Goal: Task Accomplishment & Management: Complete application form

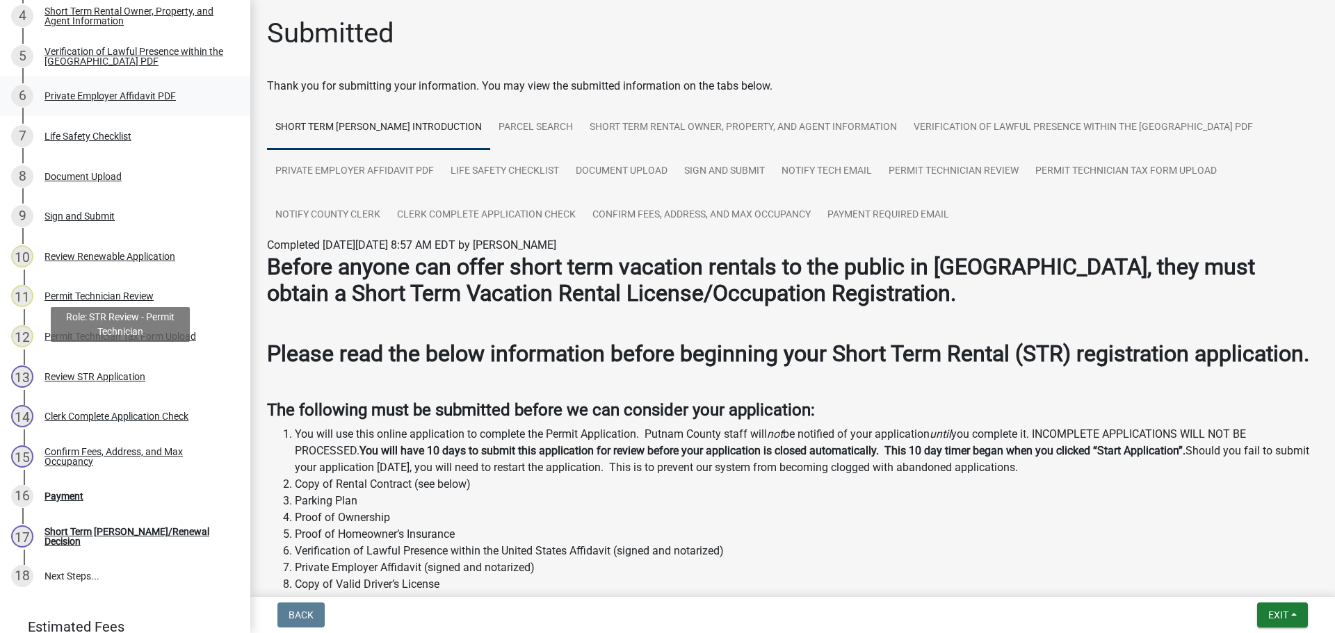
scroll to position [417, 0]
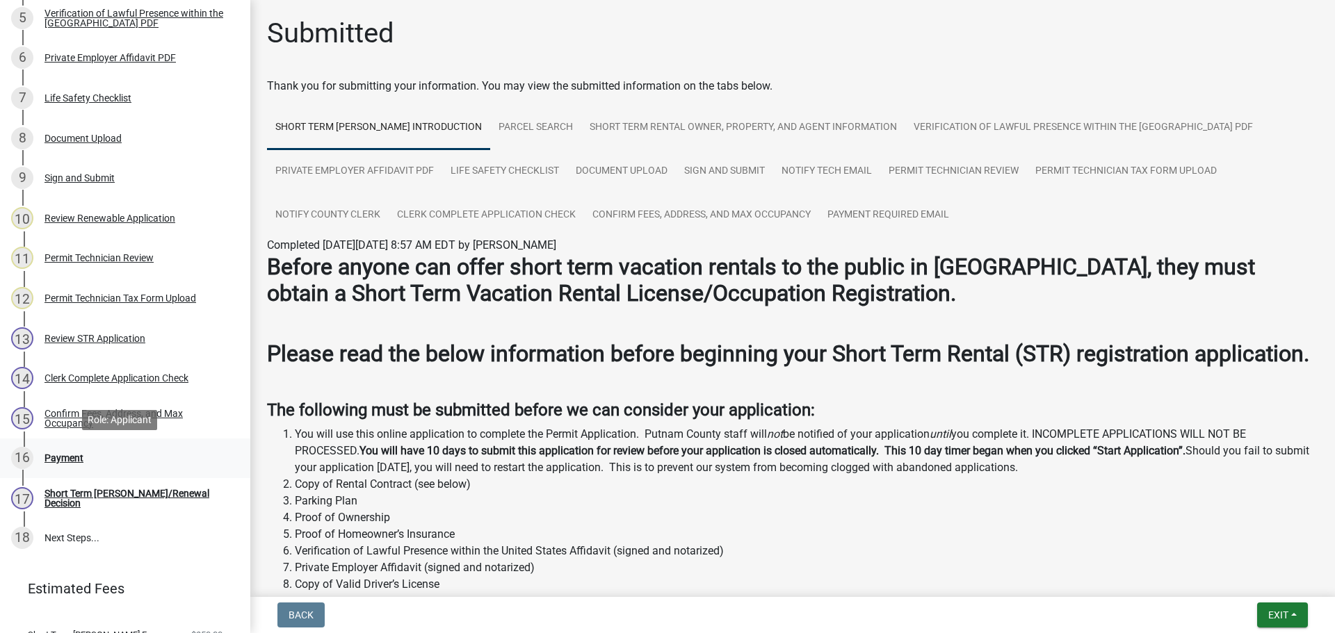
click at [72, 460] on div "Payment" at bounding box center [63, 458] width 39 height 10
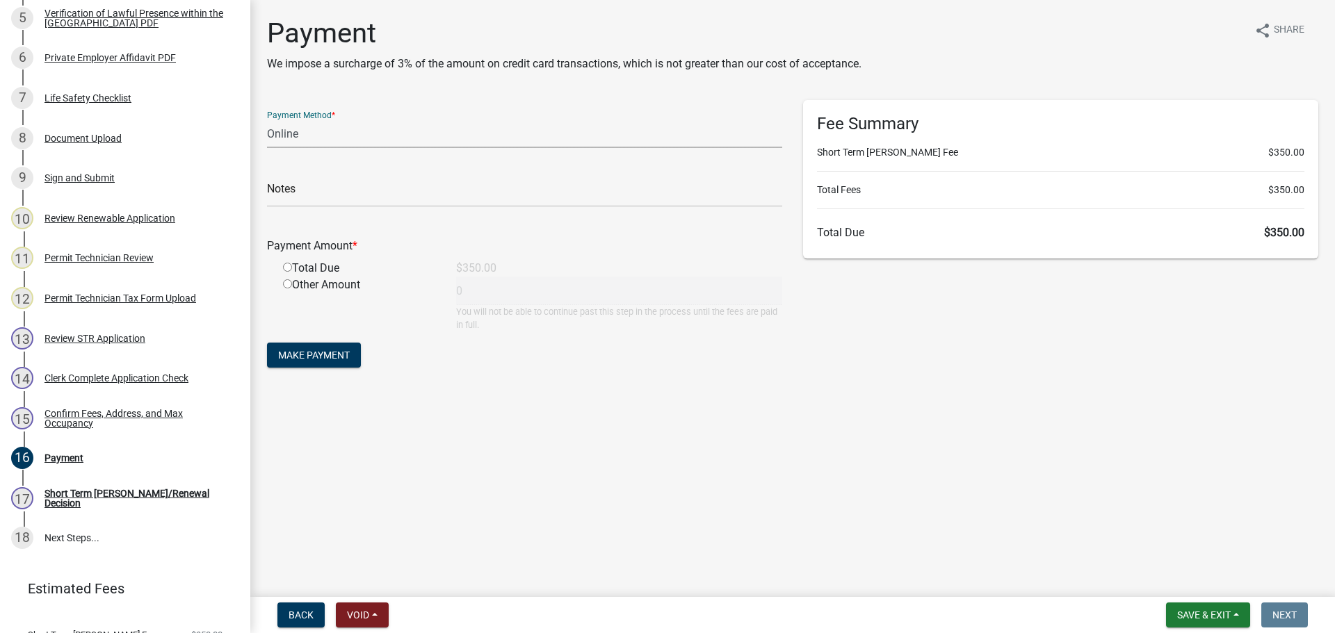
click at [293, 130] on select "Credit Card POS Check Cash Online" at bounding box center [524, 134] width 515 height 29
select select "0: 2"
click at [267, 120] on select "Credit Card POS Check Cash Online" at bounding box center [524, 134] width 515 height 29
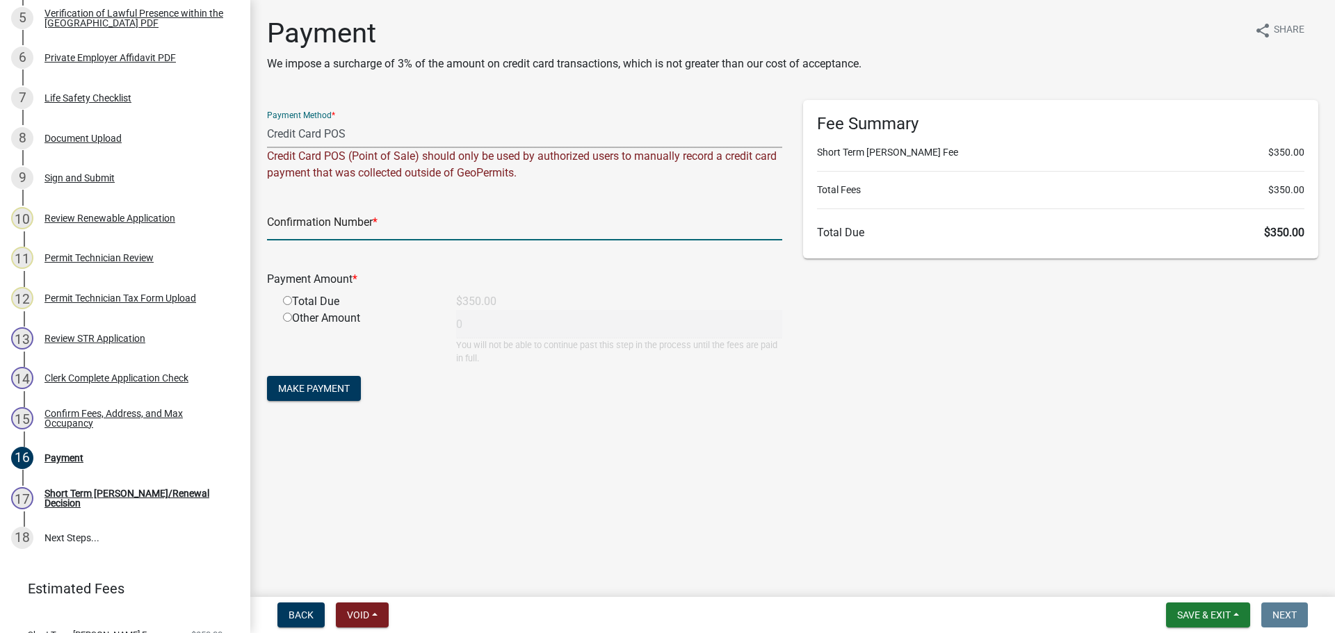
click at [314, 225] on input "text" at bounding box center [524, 226] width 515 height 29
click at [320, 229] on input "373108" at bounding box center [524, 226] width 515 height 29
type input "373108-371808"
click at [285, 303] on input "radio" at bounding box center [287, 300] width 9 height 9
radio input "true"
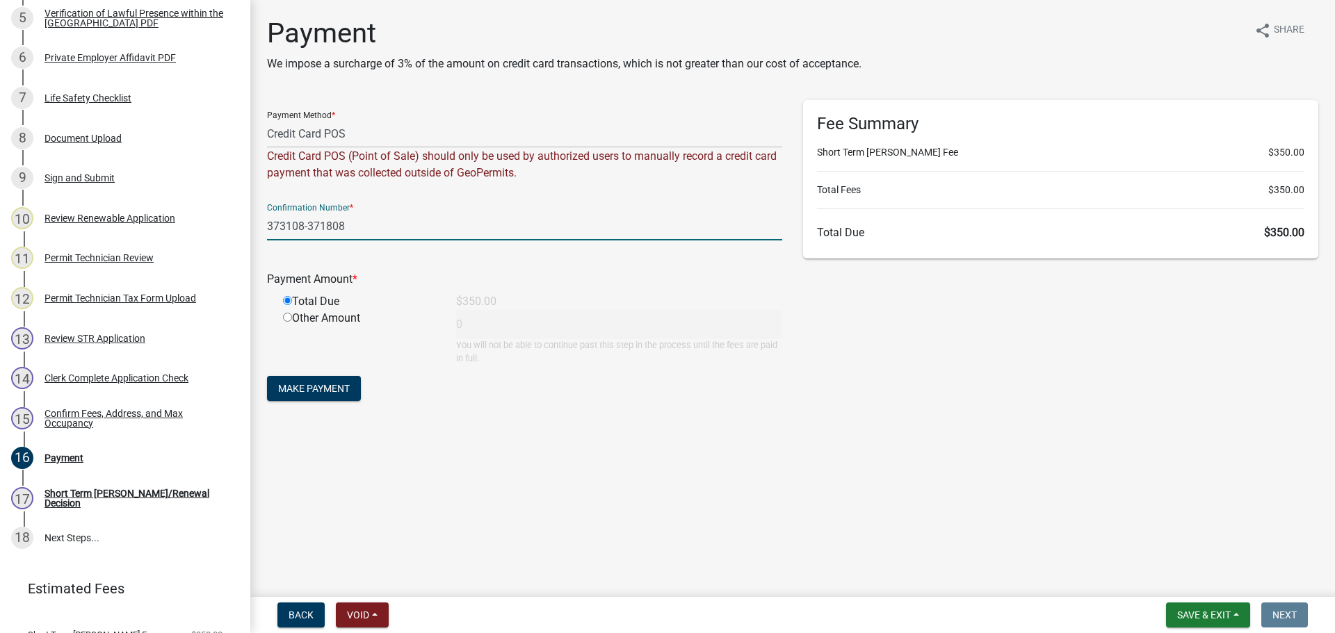
type input "350"
click at [332, 387] on span "Make Payment" at bounding box center [314, 388] width 72 height 11
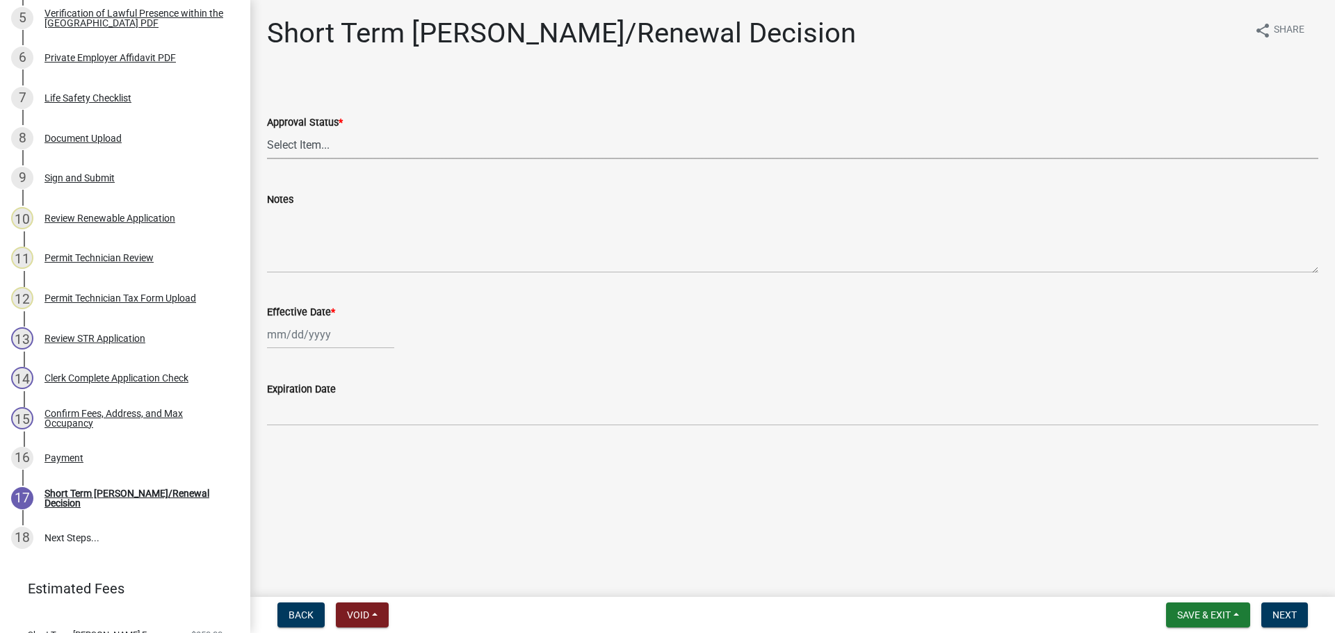
click at [302, 146] on select "Select Item... Approved Denied" at bounding box center [792, 145] width 1051 height 29
click at [83, 254] on div "Permit Technician Review" at bounding box center [98, 258] width 109 height 10
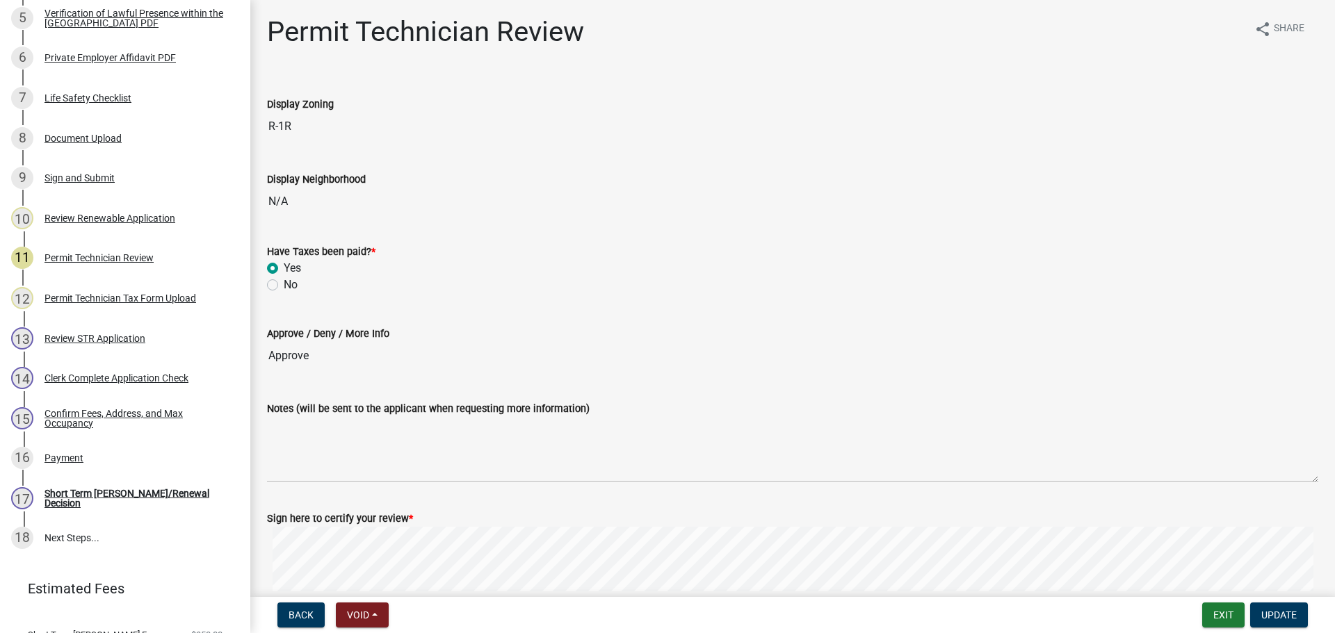
scroll to position [0, 0]
click at [128, 338] on div "Review STR Application" at bounding box center [94, 339] width 101 height 10
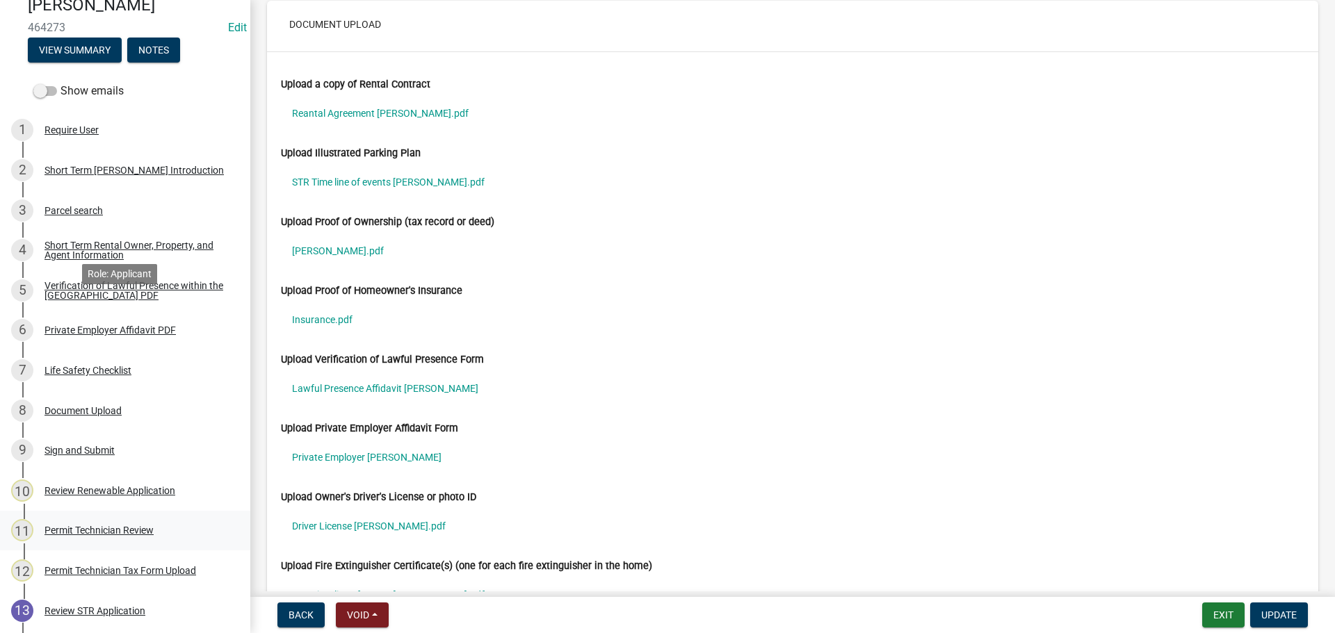
scroll to position [139, 0]
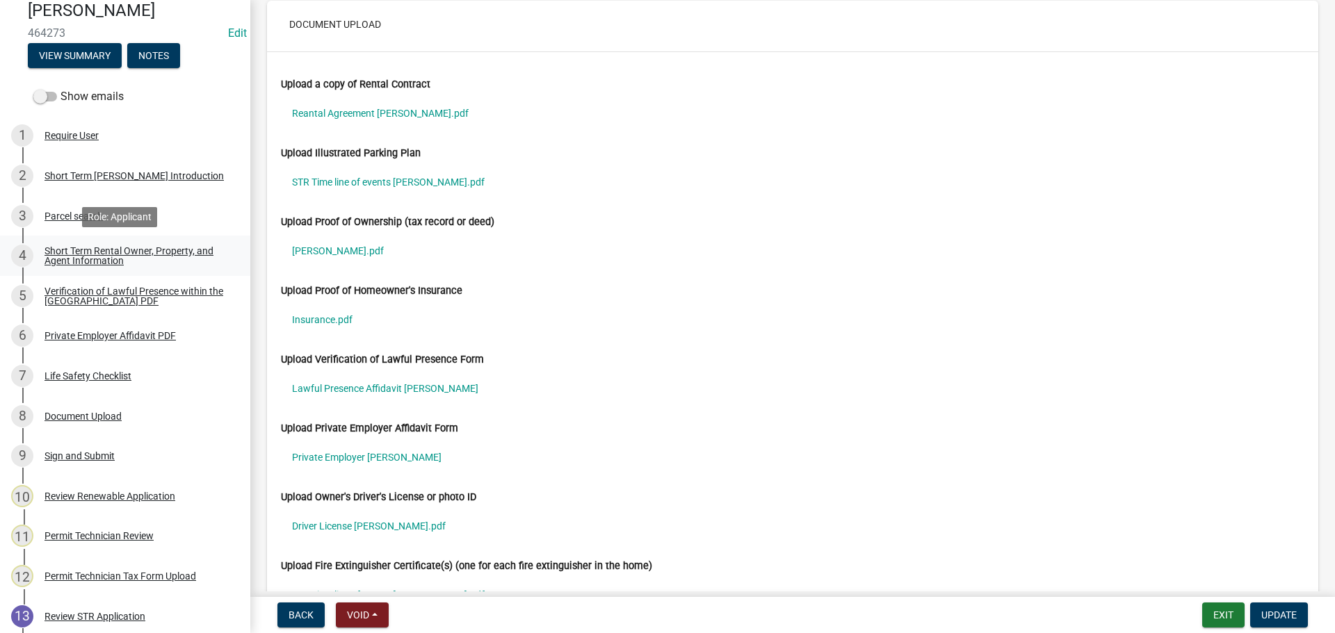
click at [78, 250] on div "Short Term Rental Owner, Property, and Agent Information" at bounding box center [136, 255] width 184 height 19
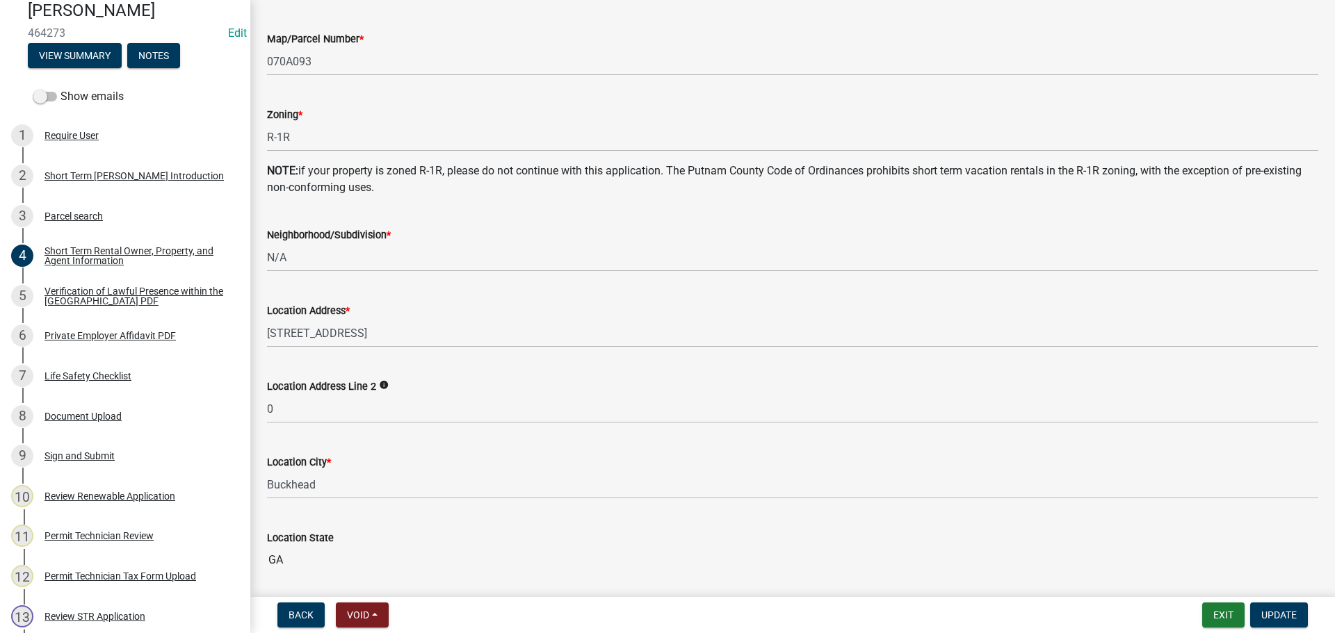
scroll to position [765, 0]
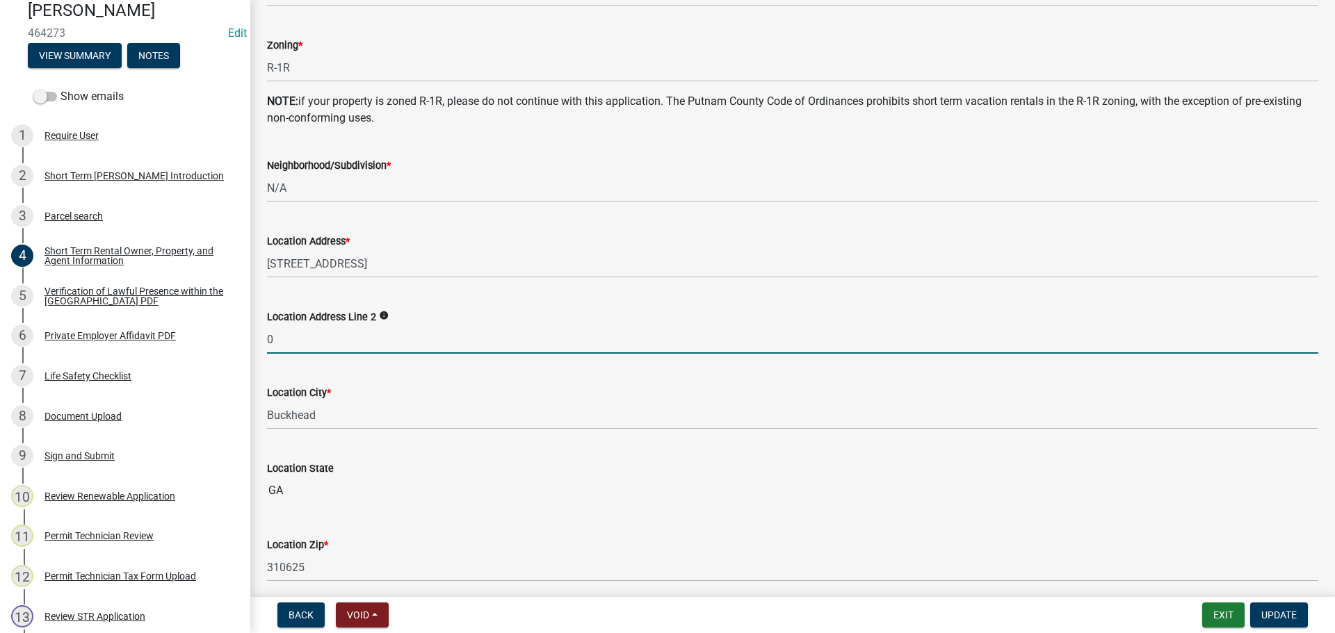
click at [282, 339] on input "0" at bounding box center [792, 339] width 1051 height 29
click at [1269, 615] on span "Update" at bounding box center [1278, 615] width 35 height 11
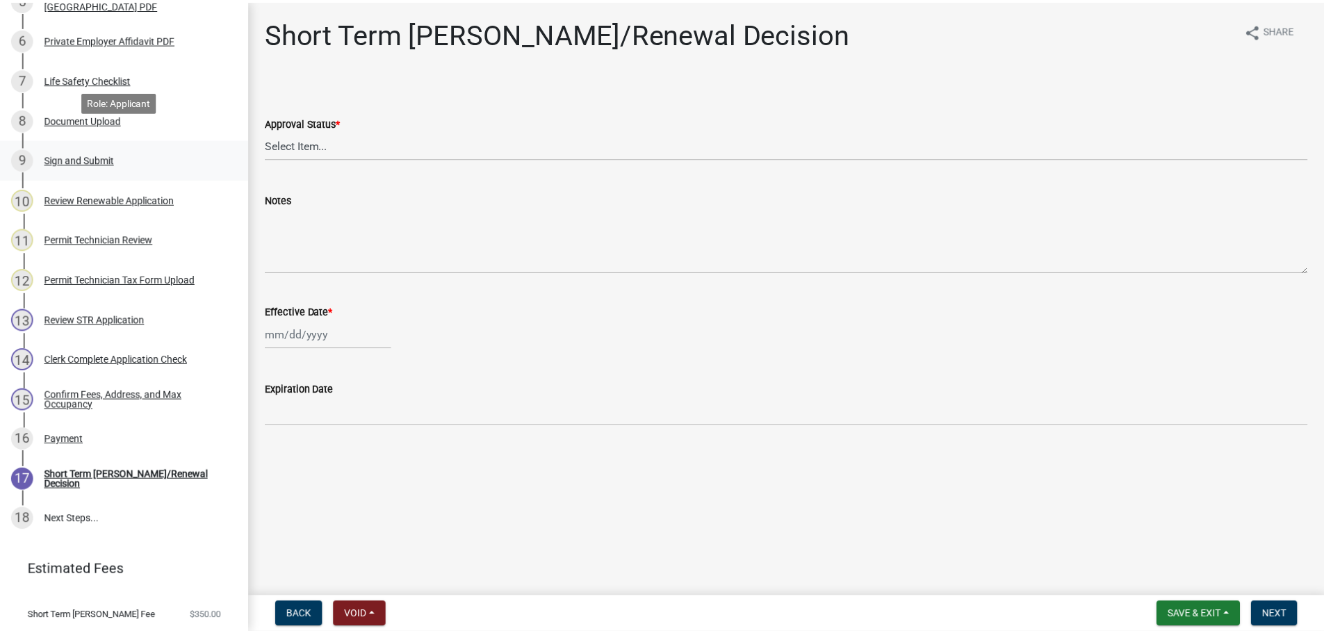
scroll to position [480, 0]
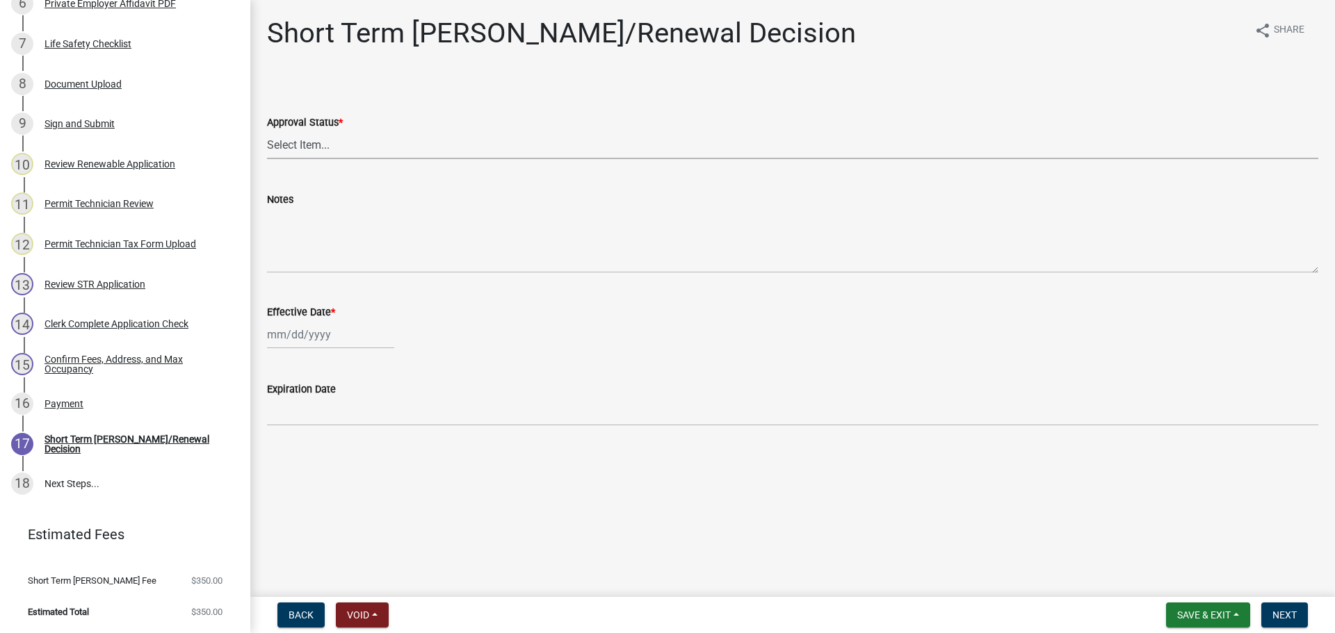
click at [321, 140] on select "Select Item... Approved Denied" at bounding box center [792, 145] width 1051 height 29
click at [267, 131] on select "Select Item... Approved Denied" at bounding box center [792, 145] width 1051 height 29
select select "4b86b809-39dd-4c68-9f3d-fdb3e7050482"
click at [296, 335] on div at bounding box center [330, 334] width 127 height 29
select select "8"
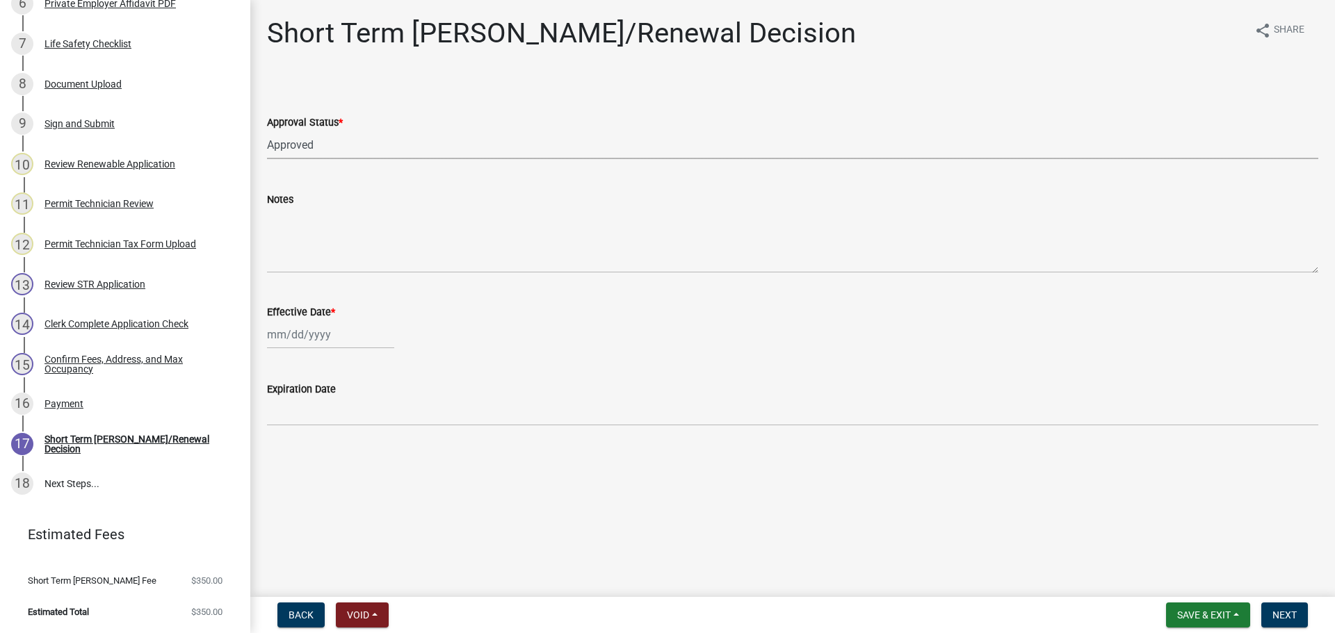
select select "2025"
click at [283, 359] on button "Previous month" at bounding box center [281, 364] width 17 height 22
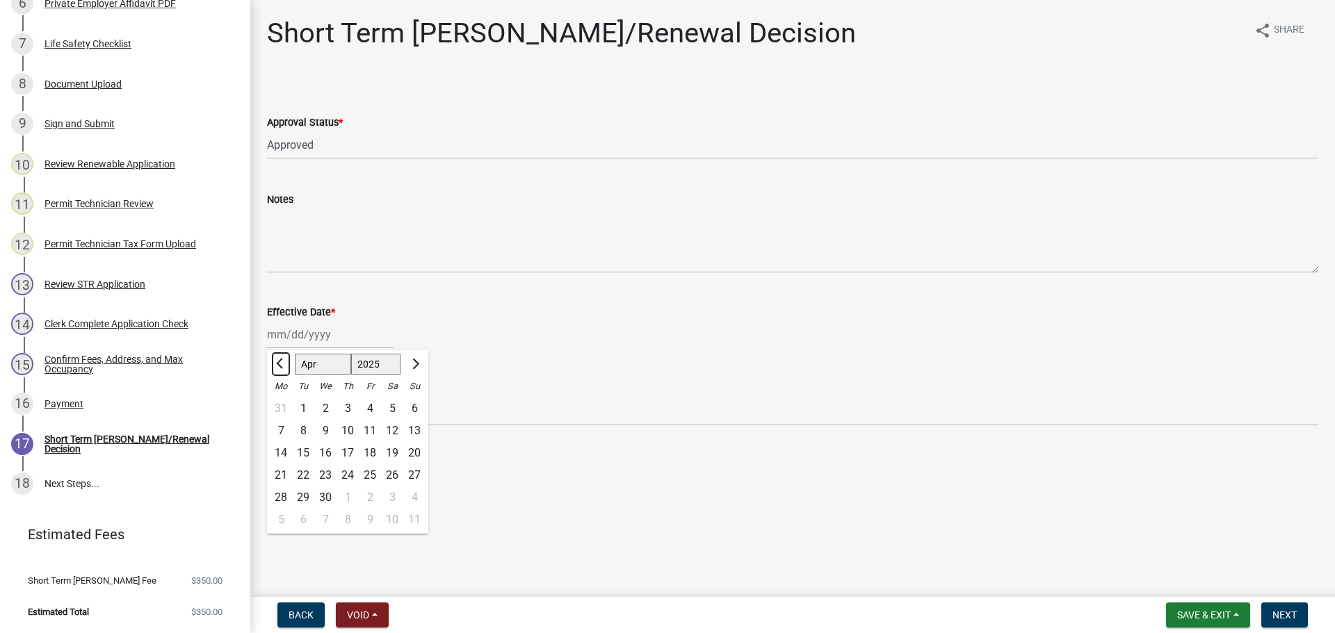
click at [283, 359] on button "Previous month" at bounding box center [281, 364] width 17 height 22
select select "1"
click at [320, 405] on div "1" at bounding box center [325, 409] width 22 height 22
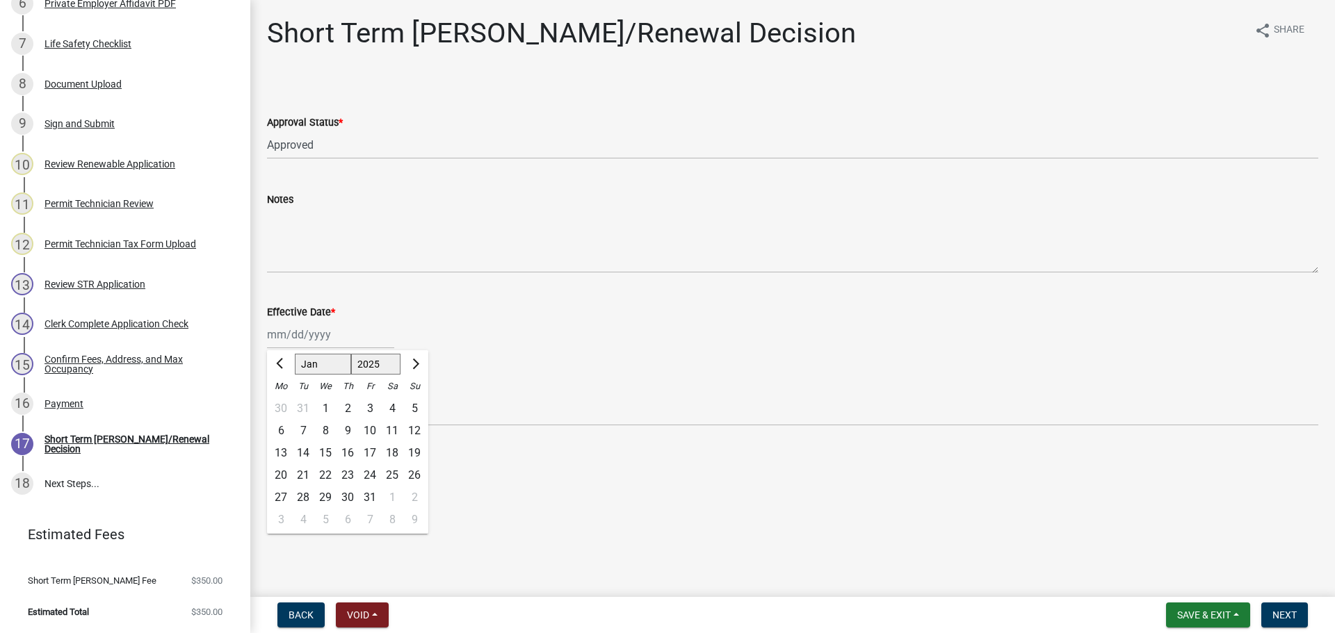
type input "01/01/2025"
click at [1276, 617] on span "Next" at bounding box center [1284, 615] width 24 height 11
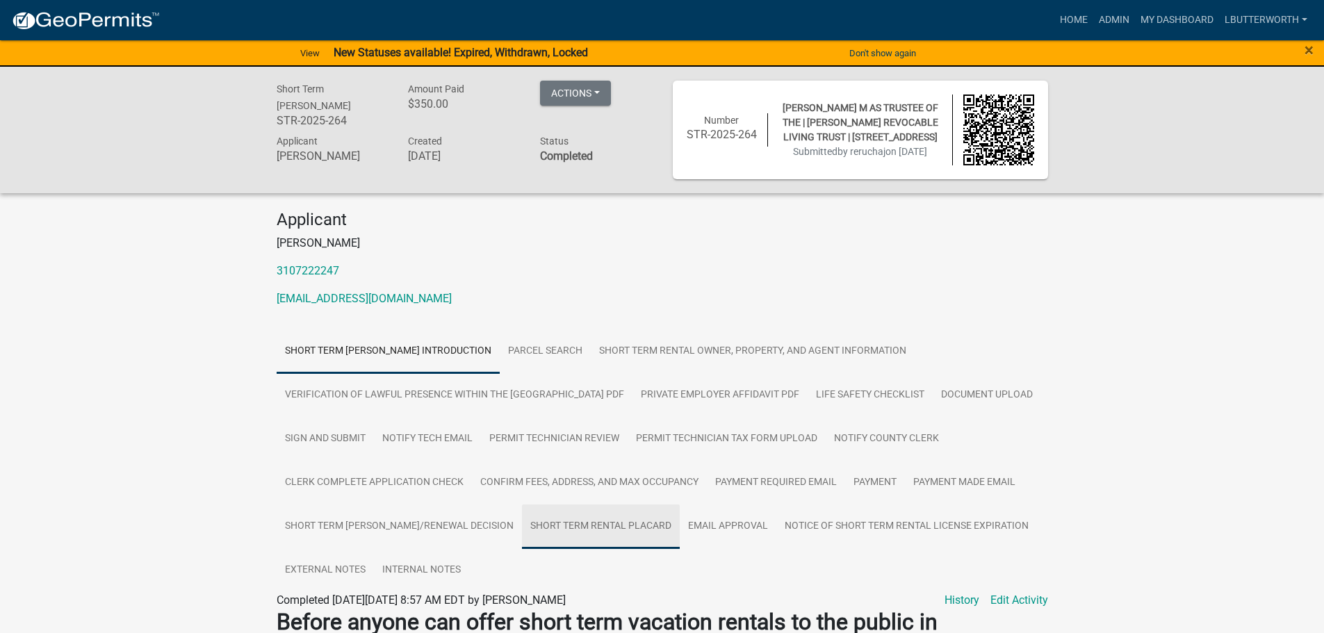
click at [628, 521] on link "Short Term Rental Placard" at bounding box center [601, 527] width 158 height 44
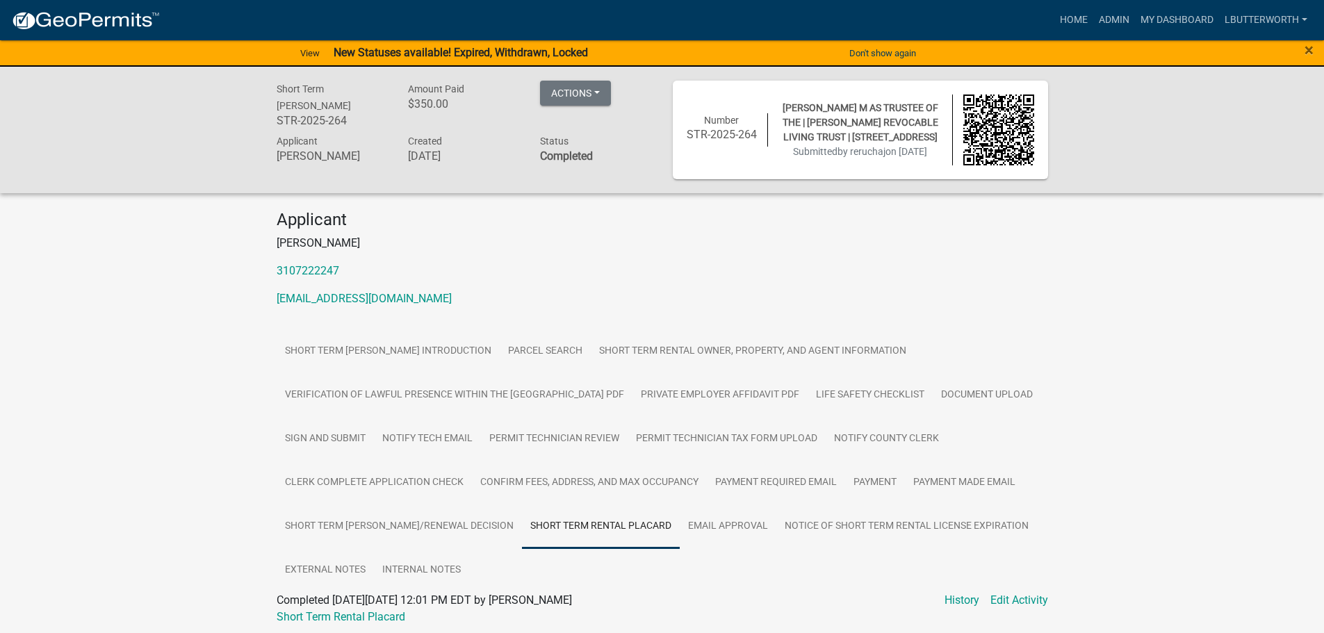
scroll to position [54, 0]
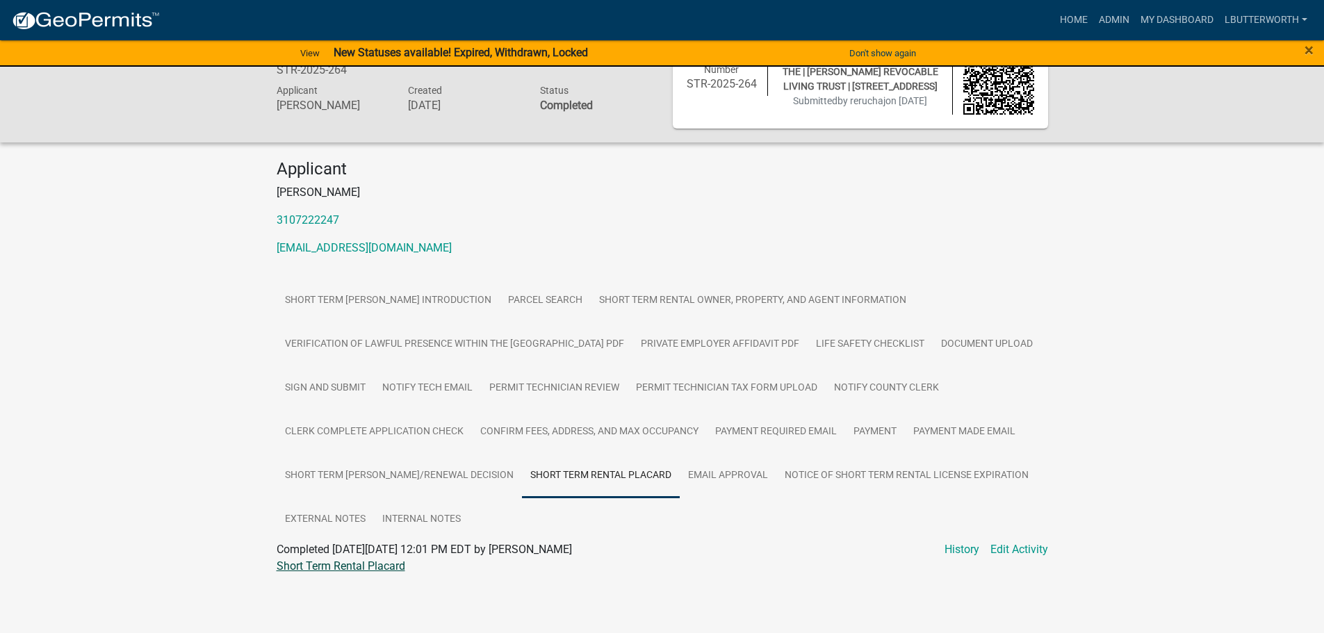
click at [371, 569] on link "Short Term Rental Placard" at bounding box center [341, 566] width 129 height 13
